Goal: Transaction & Acquisition: Purchase product/service

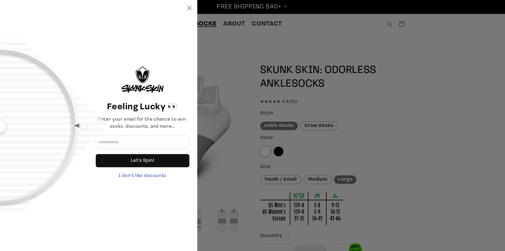
click at [242, 147] on div "Feeling Lucky 👀 Enter your email for the chance to win socks, discounts, and mo…" at bounding box center [252, 125] width 505 height 251
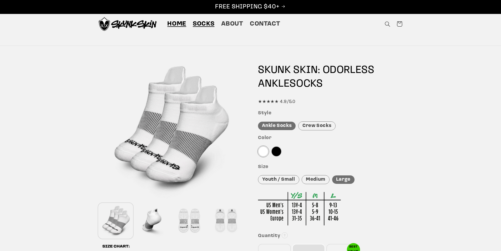
click at [179, 22] on span "Home" at bounding box center [176, 24] width 19 height 8
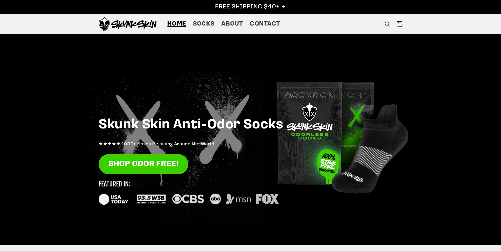
click at [395, 24] on icon at bounding box center [399, 24] width 13 height 13
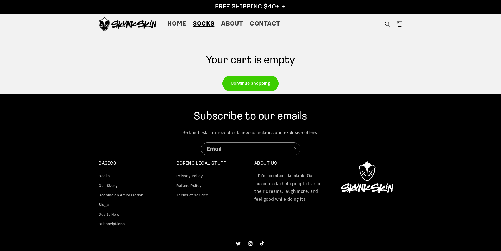
click at [197, 20] on span "Socks" at bounding box center [204, 24] width 22 height 8
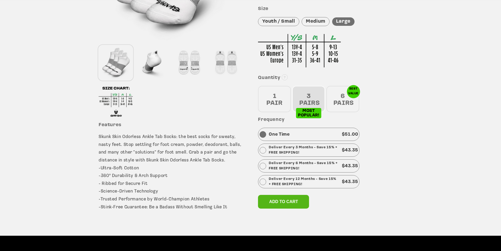
click at [360, 100] on div "Quantity 1 PAIR 3 PAIRS 6 PAIRS" at bounding box center [330, 93] width 144 height 37
click at [334, 102] on div "6 PAIRS" at bounding box center [343, 99] width 33 height 26
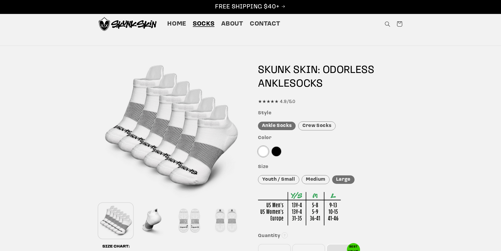
click at [308, 124] on div "Crew Socks" at bounding box center [316, 125] width 37 height 9
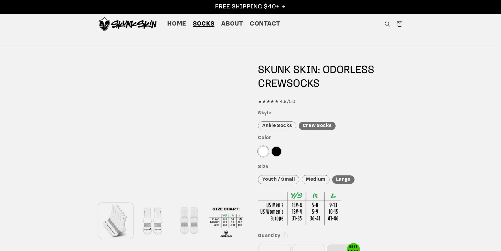
scroll to position [132, 0]
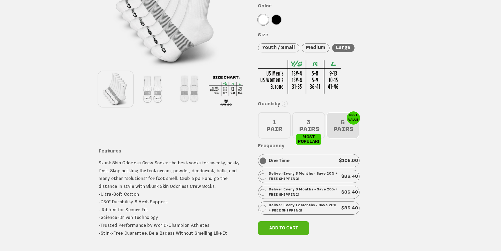
click at [339, 128] on div "6 PAIRS" at bounding box center [343, 125] width 33 height 26
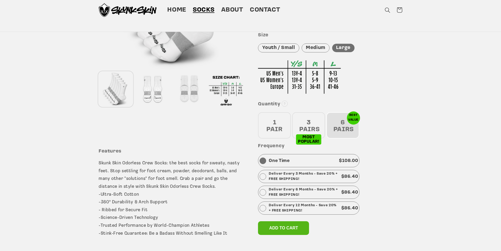
scroll to position [0, 0]
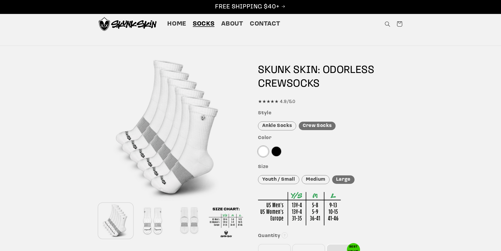
click at [315, 175] on div "Size Youth / Small Medium Large" at bounding box center [330, 174] width 144 height 20
click at [315, 177] on div "Medium" at bounding box center [316, 179] width 28 height 9
